Goal: Find specific page/section

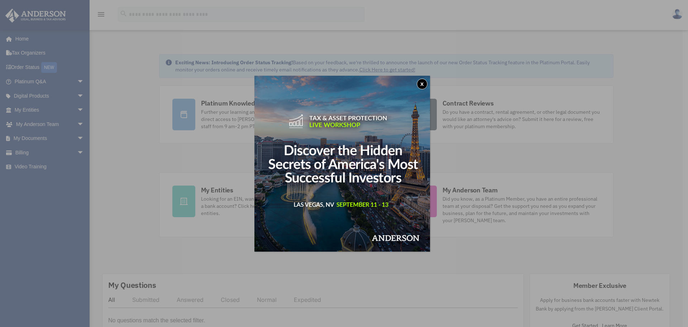
click at [425, 84] on button "x" at bounding box center [422, 84] width 11 height 11
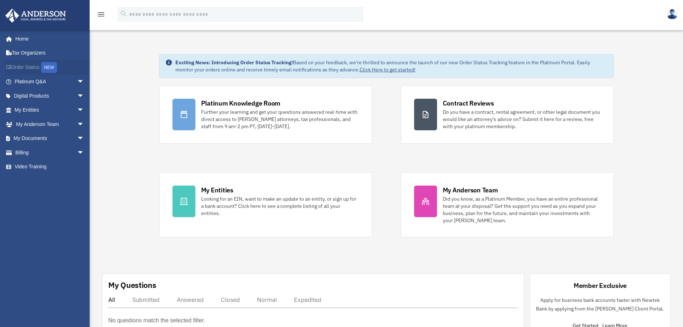
click at [49, 68] on div "NEW" at bounding box center [49, 67] width 16 height 11
click at [77, 121] on span "arrow_drop_down" at bounding box center [84, 124] width 14 height 15
click at [58, 139] on link "My Anderson Team" at bounding box center [52, 138] width 85 height 14
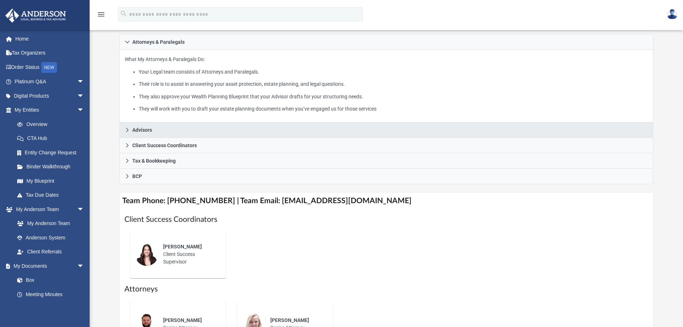
scroll to position [108, 0]
